Goal: Communication & Community: Answer question/provide support

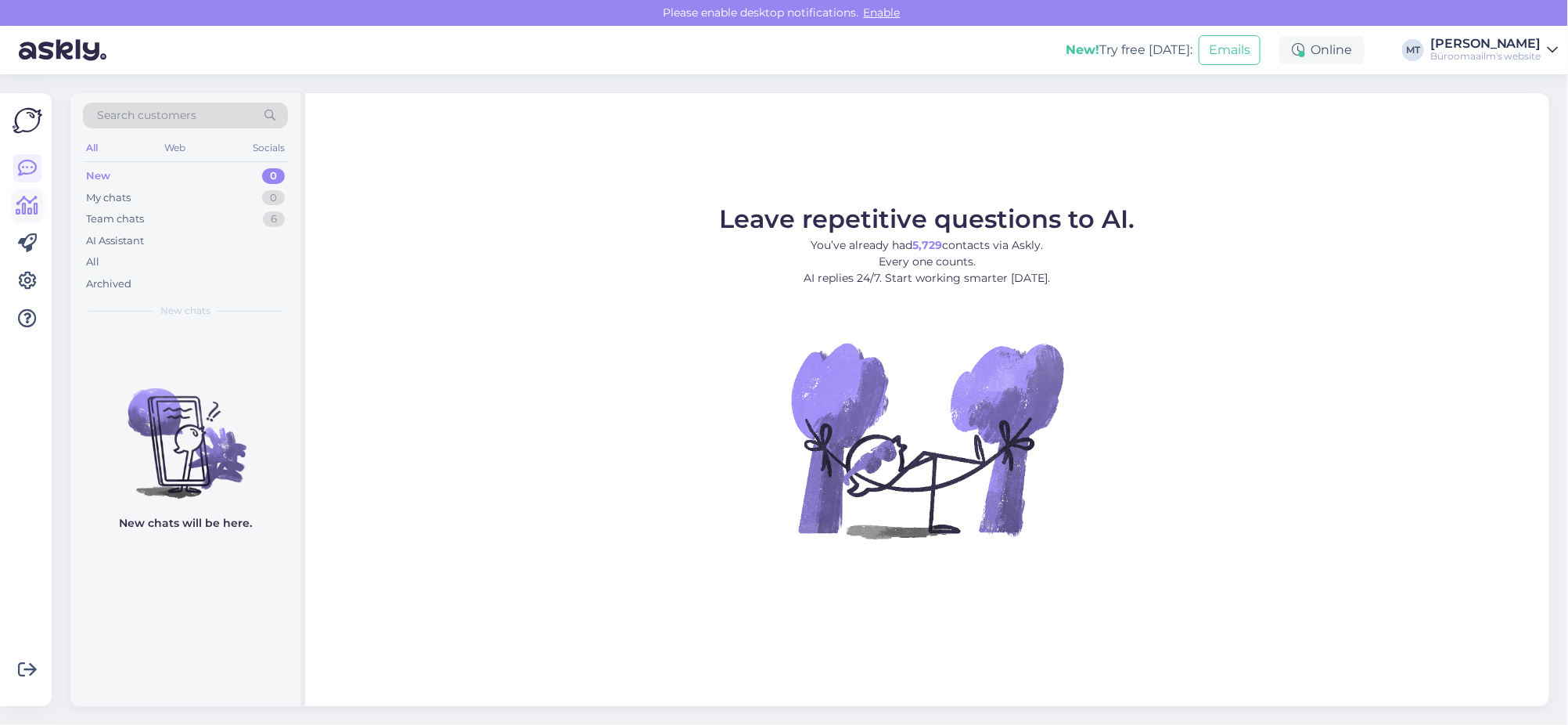
click at [33, 197] on icon at bounding box center [28, 206] width 23 height 19
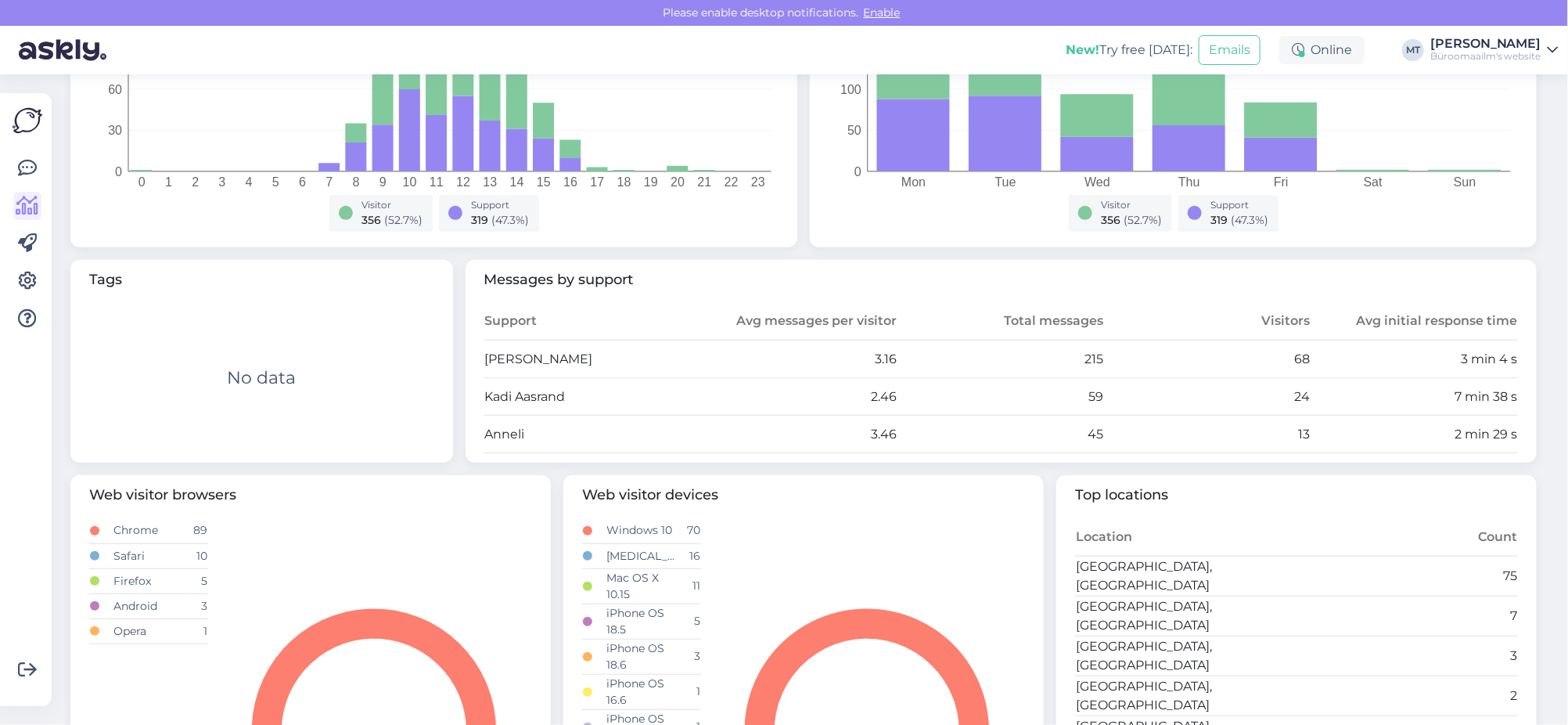
scroll to position [391, 0]
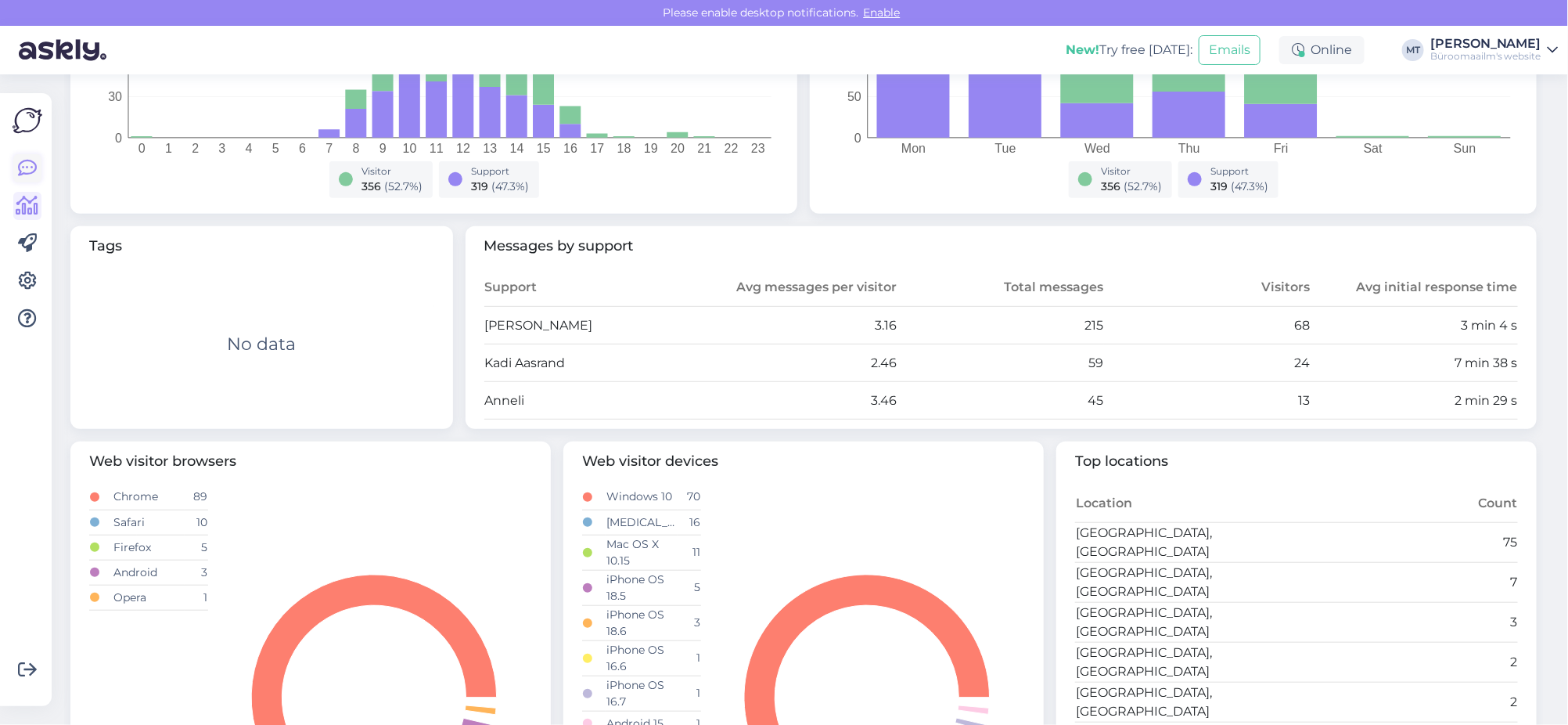
click at [19, 163] on icon at bounding box center [26, 168] width 19 height 19
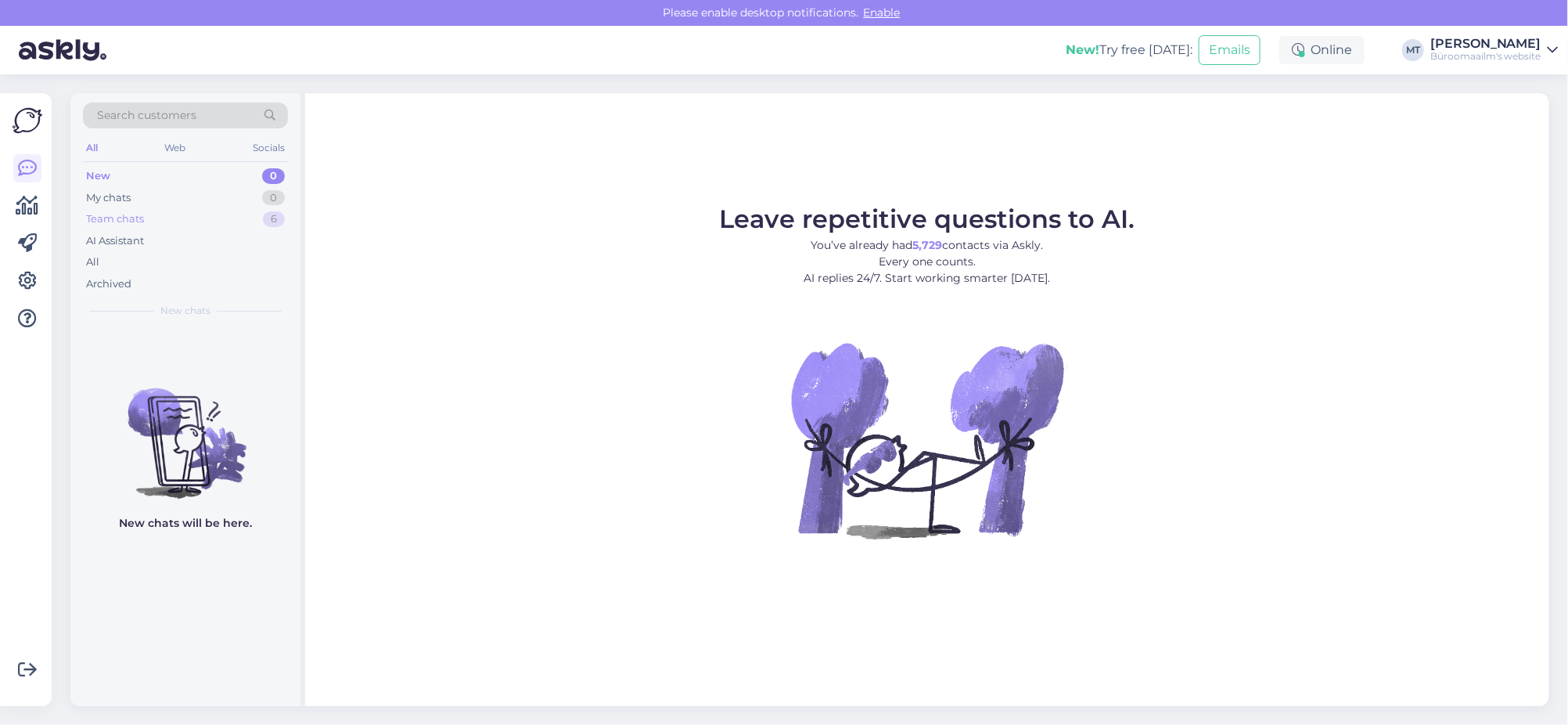
click at [108, 221] on div "Team chats" at bounding box center [116, 220] width 58 height 16
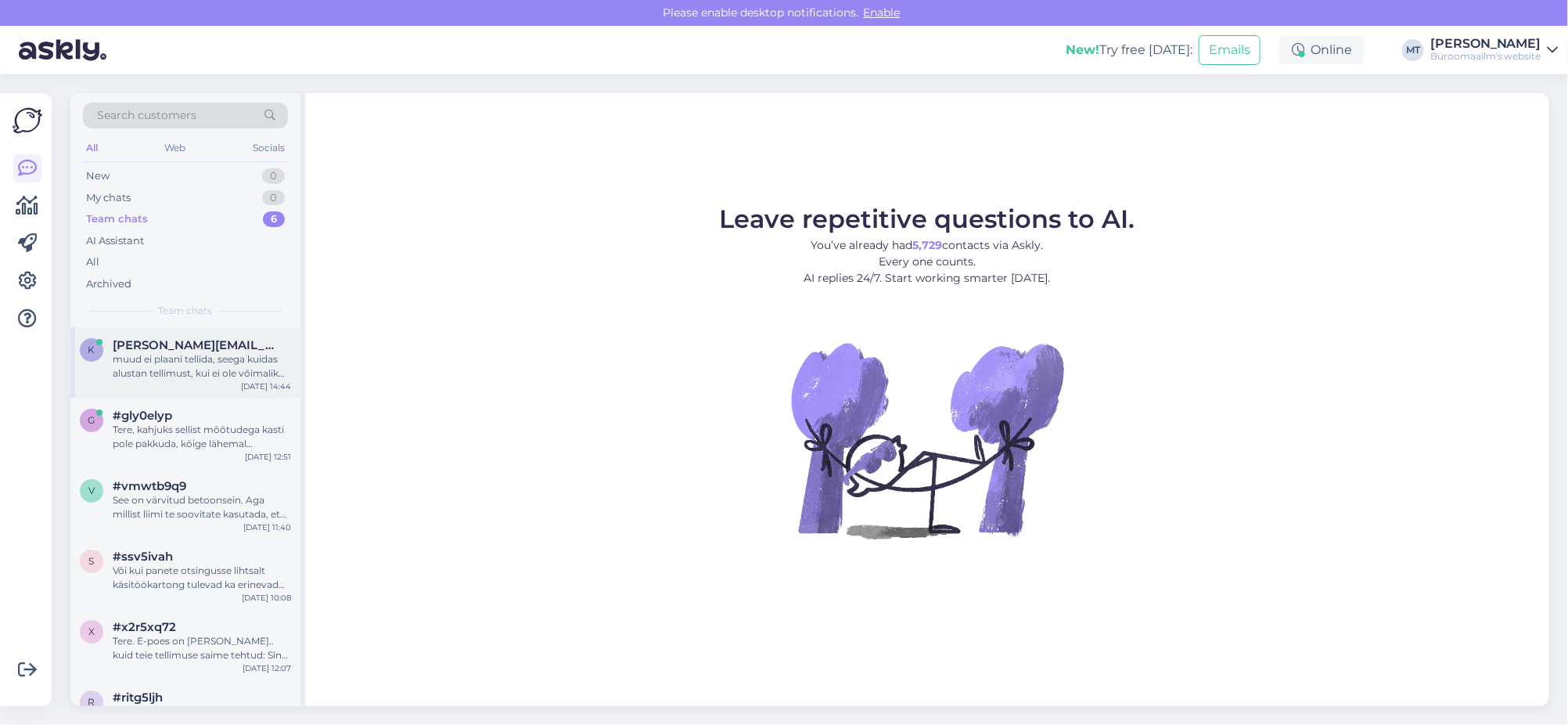
click at [143, 360] on div "muud ei plaani tellida, seega kuidas alustan tellimust, kui ei ole võimalik too…" at bounding box center [202, 366] width 178 height 28
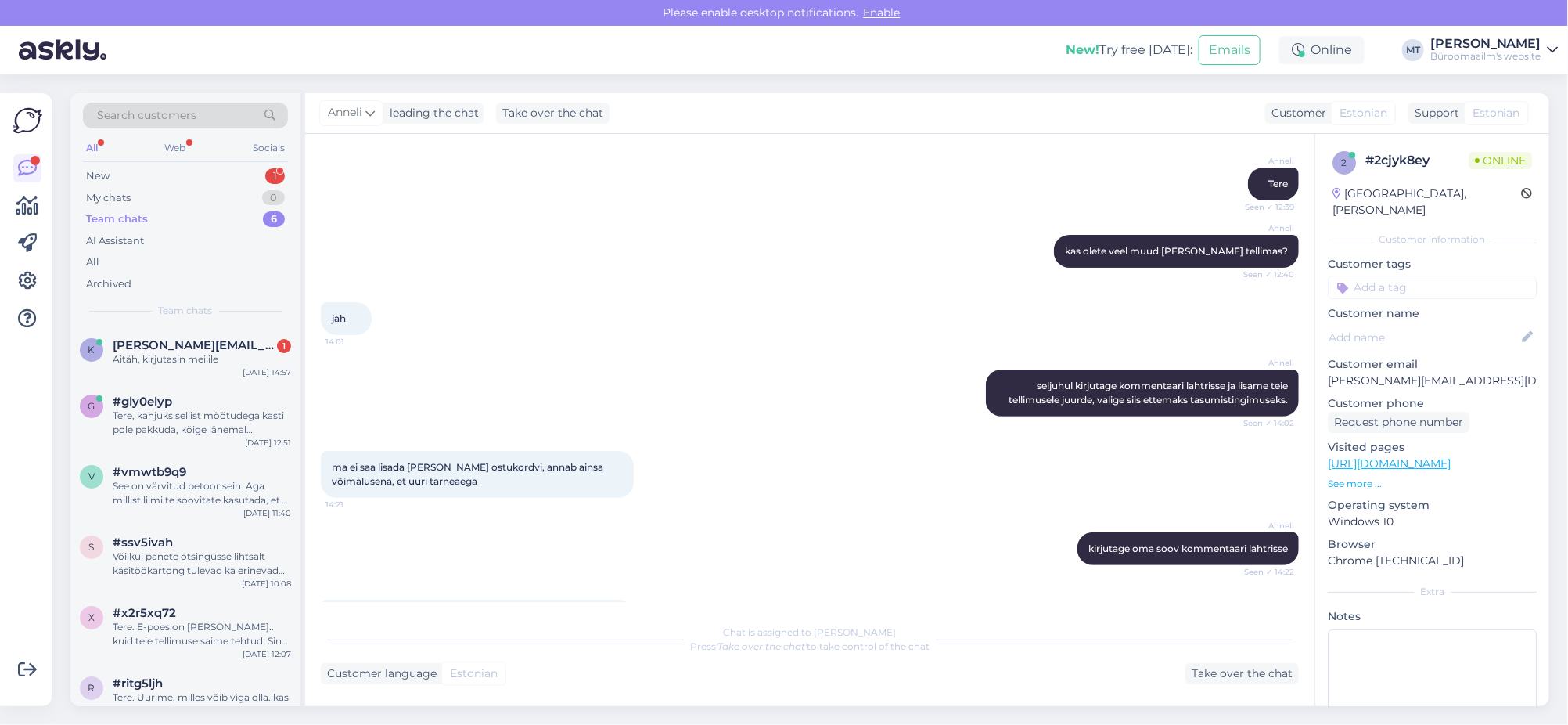
scroll to position [508, 0]
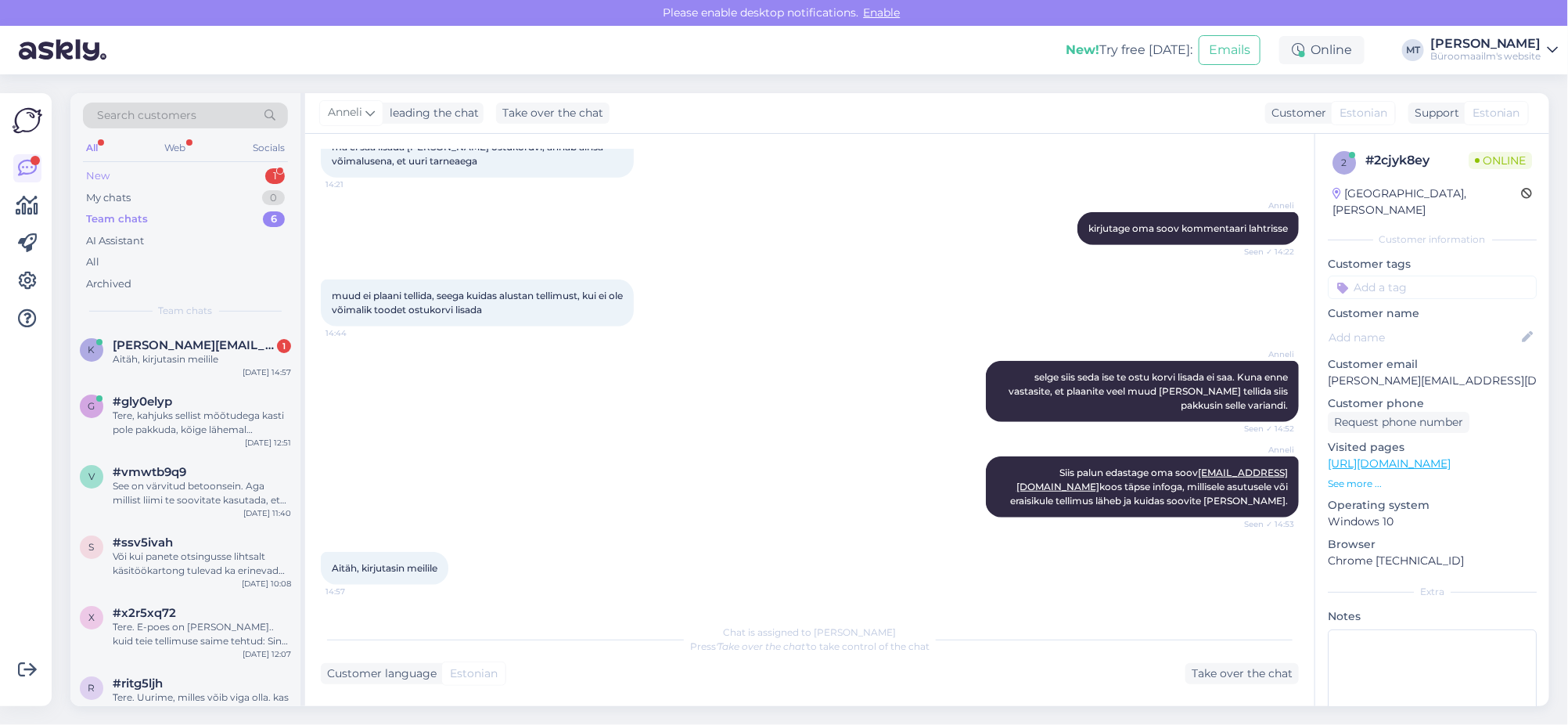
click at [87, 172] on div "New" at bounding box center [98, 176] width 24 height 16
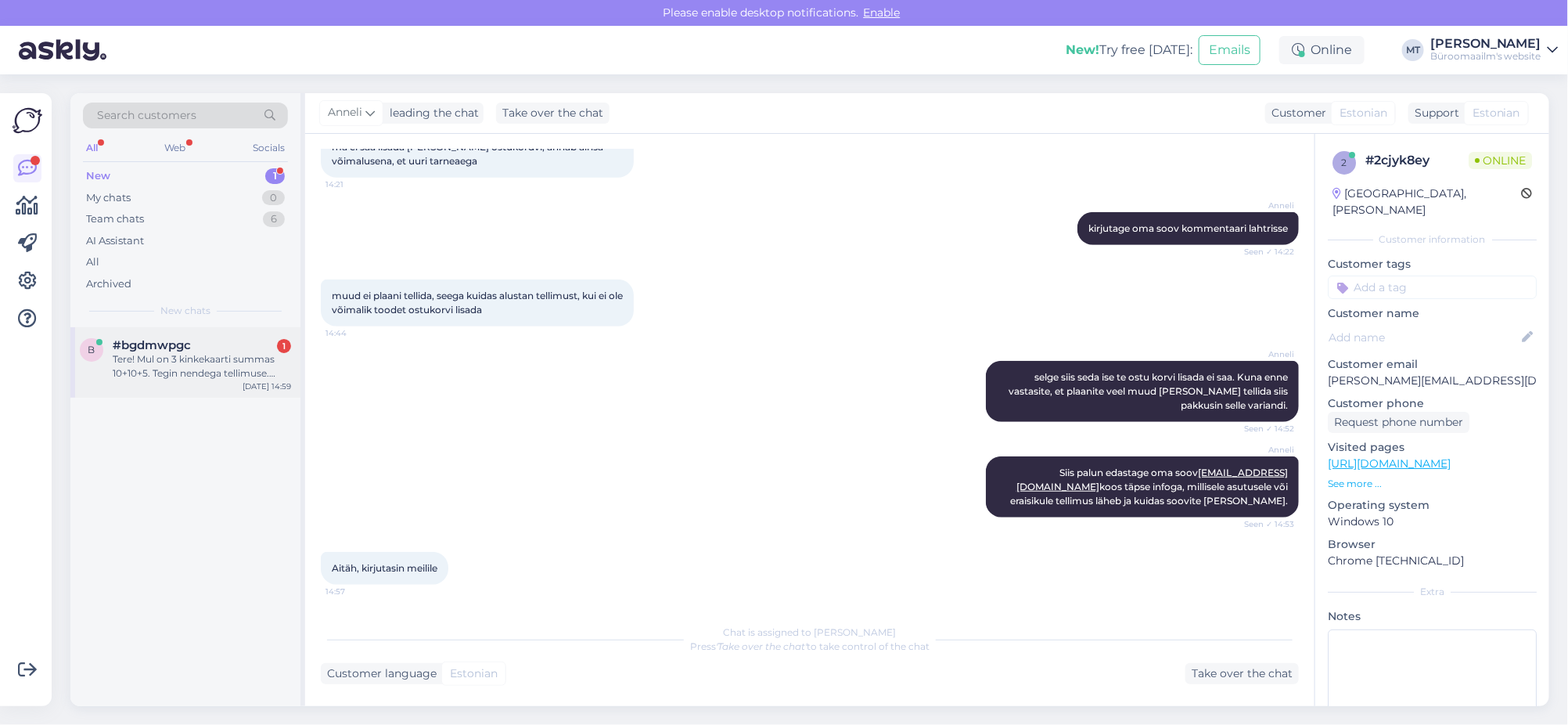
click at [163, 363] on div "Tere! Mul on 3 kinkekaarti summas 10+10+5. Tegin nendega tellimuse. Tükk aega e…" at bounding box center [202, 366] width 178 height 28
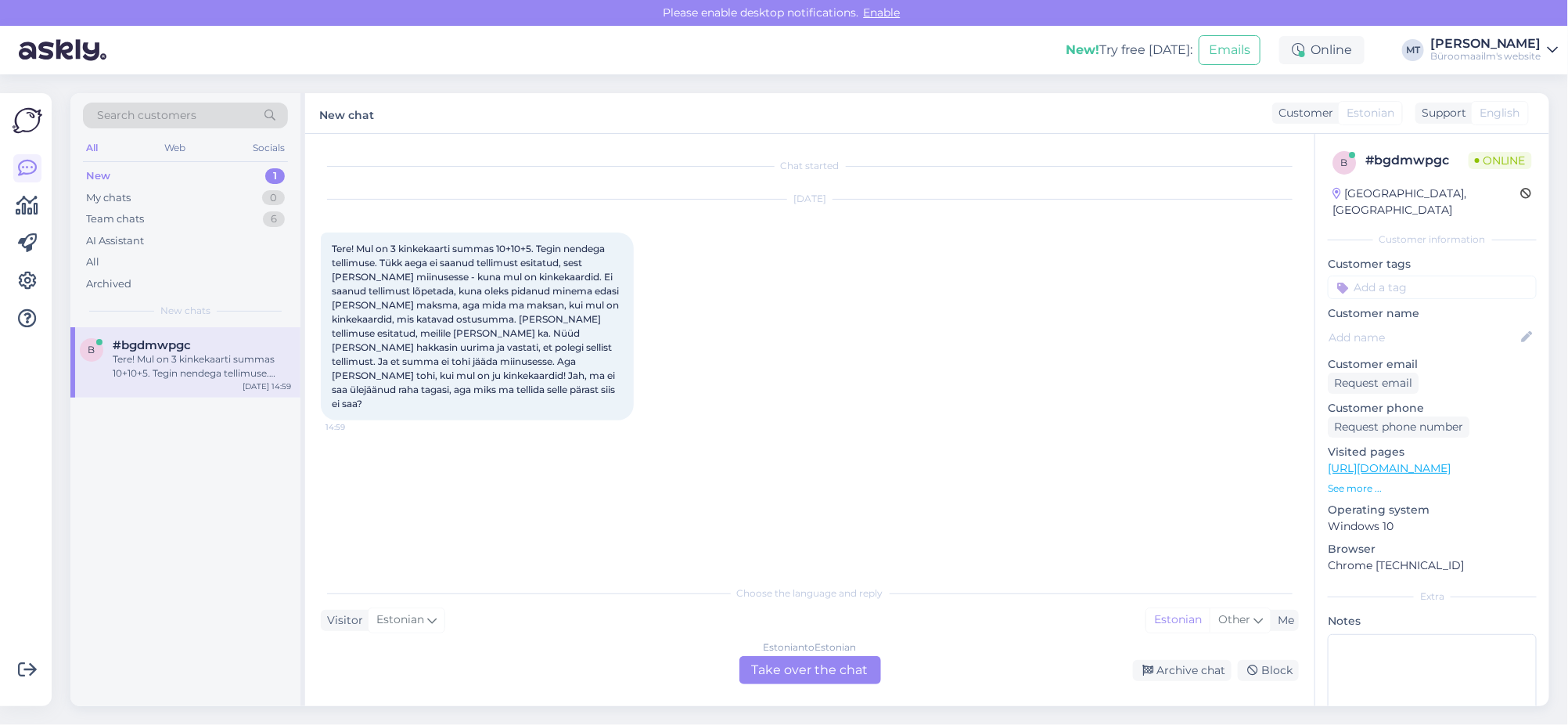
click at [803, 665] on div "Estonian to Estonian Take over the chat" at bounding box center [810, 670] width 142 height 28
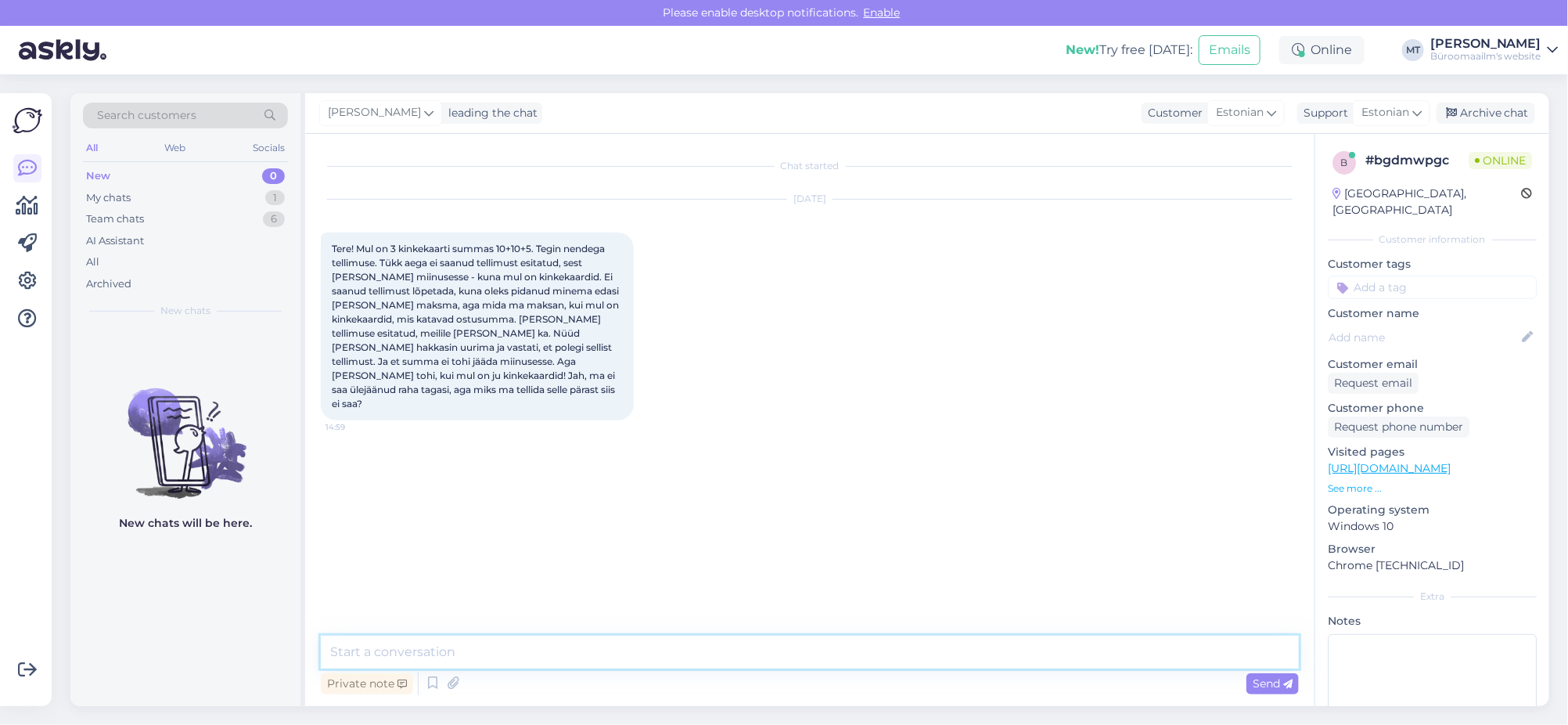
click at [405, 652] on textarea at bounding box center [810, 652] width 978 height 33
type textarea "Tere. Vormistame tellimuse ära käsitsi. Kui te ei soovi saada täissumma eest ka…"
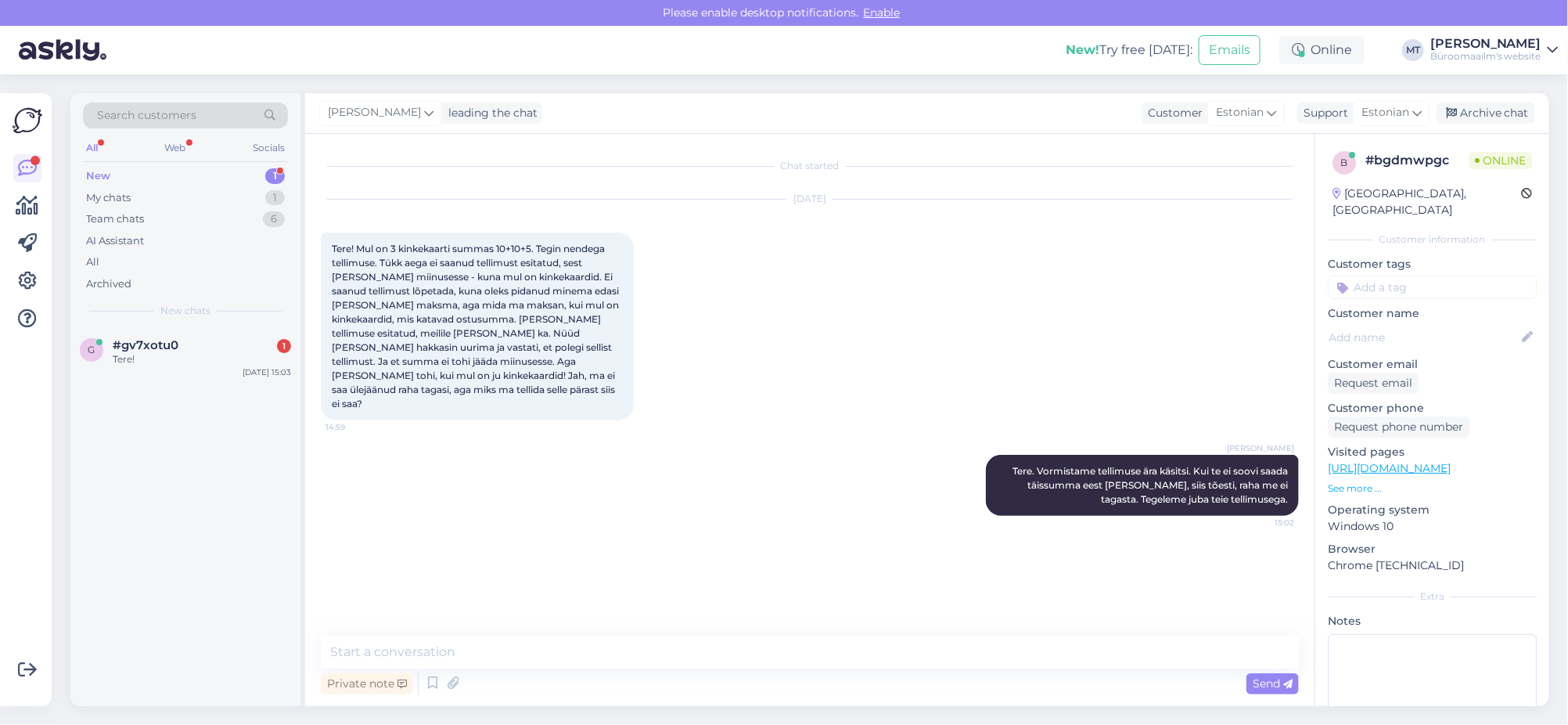
click at [105, 170] on div "New" at bounding box center [99, 176] width 25 height 16
click at [136, 339] on span "#gv7xotu0" at bounding box center [146, 345] width 66 height 14
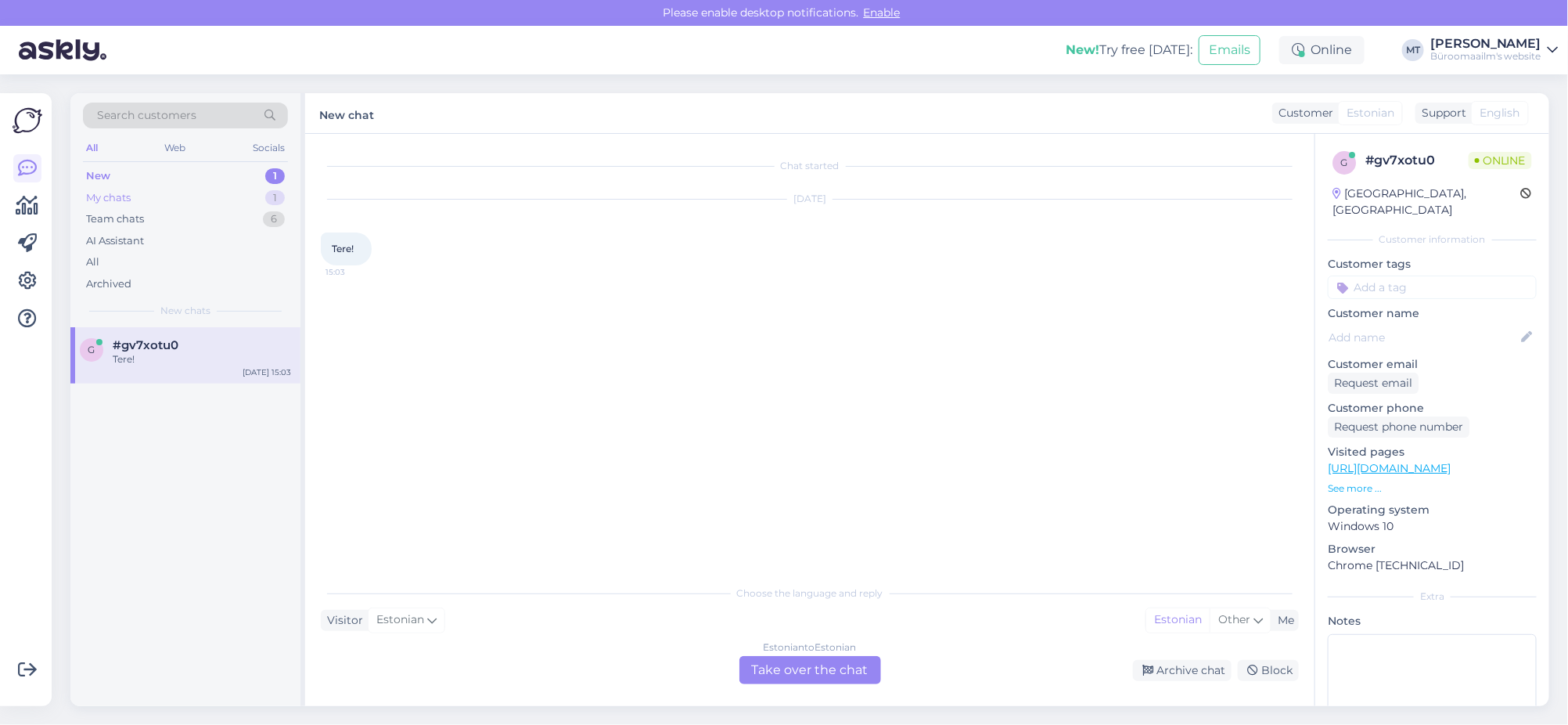
click at [95, 194] on div "My chats" at bounding box center [108, 198] width 45 height 16
click at [149, 381] on div "b #bgdmwpgc Tere. Vormistame tellimuse ära käsitsi. Kui te ei soovi saada täiss…" at bounding box center [185, 362] width 230 height 71
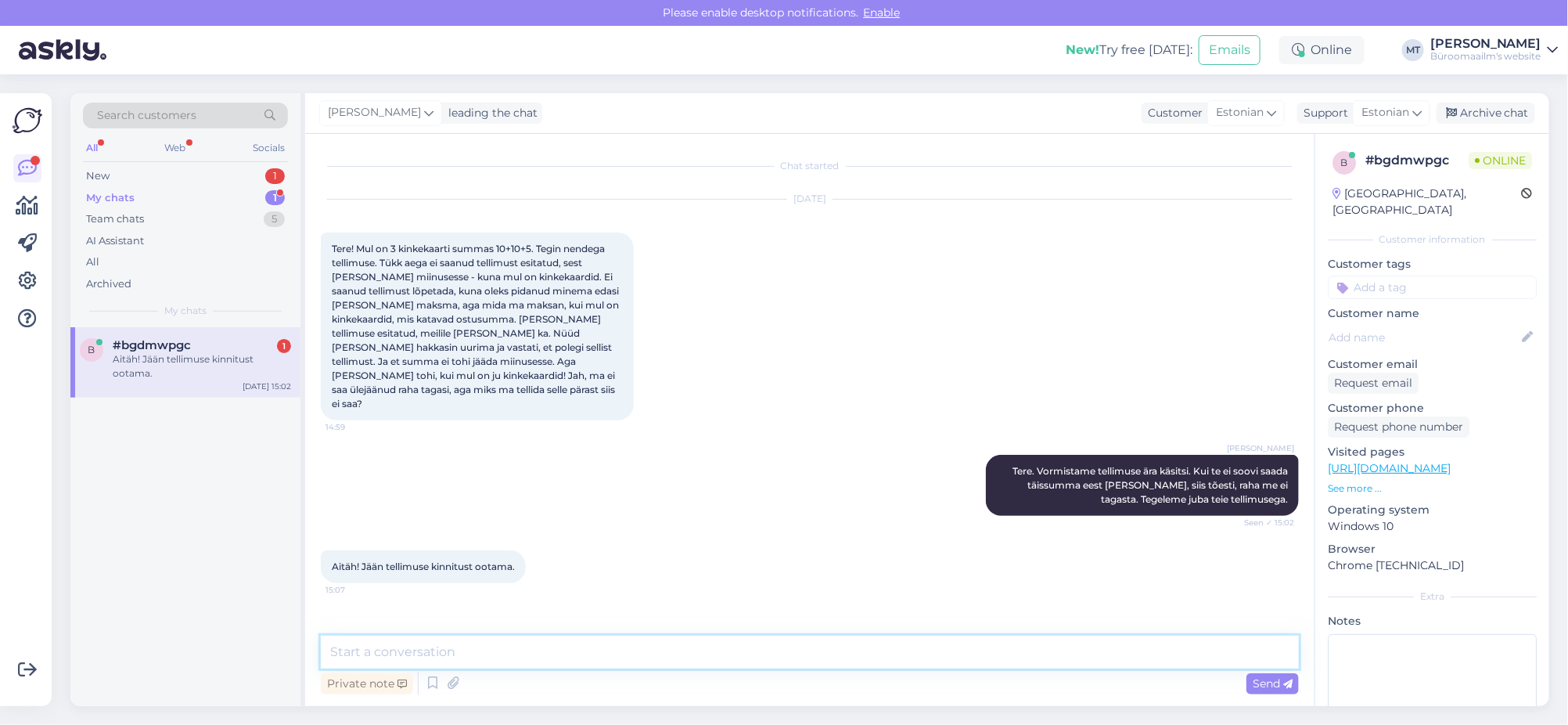
click at [424, 664] on textarea at bounding box center [810, 652] width 978 height 33
type textarea "Aitäh."
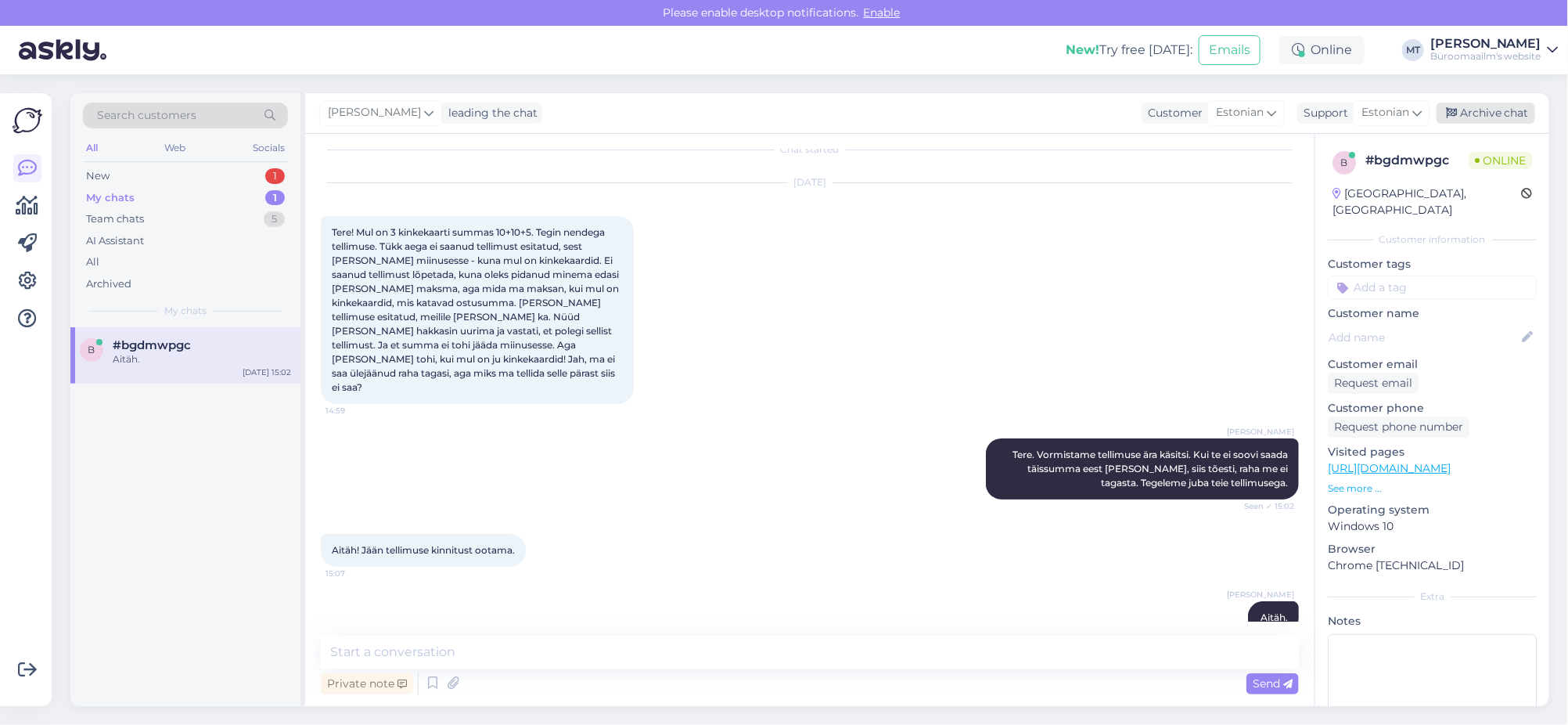
click at [1511, 110] on div "Archive chat" at bounding box center [1486, 113] width 99 height 21
